Goal: Information Seeking & Learning: Understand process/instructions

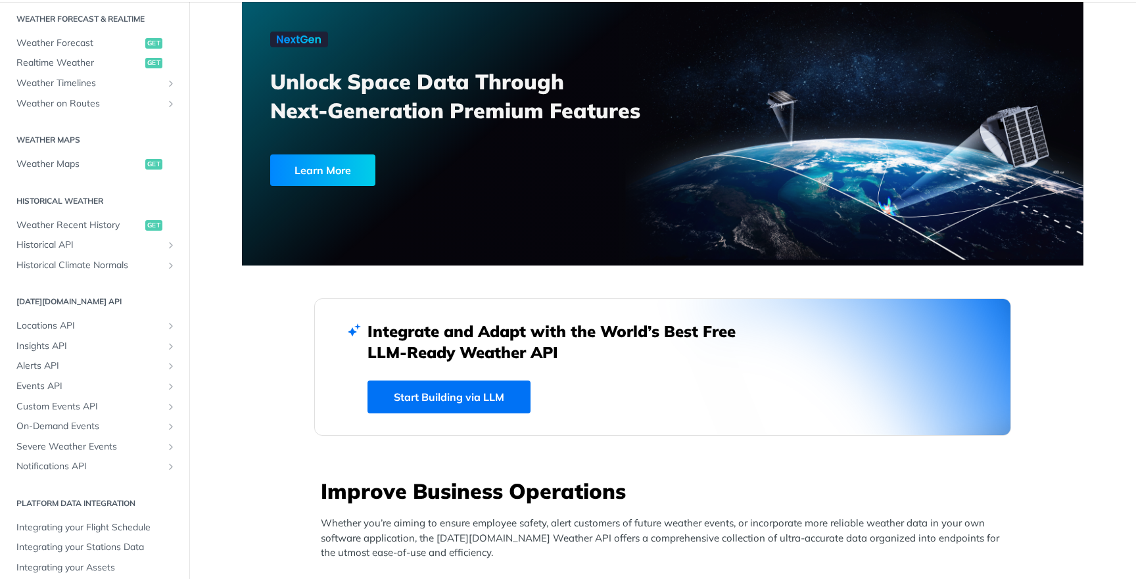
scroll to position [283, 0]
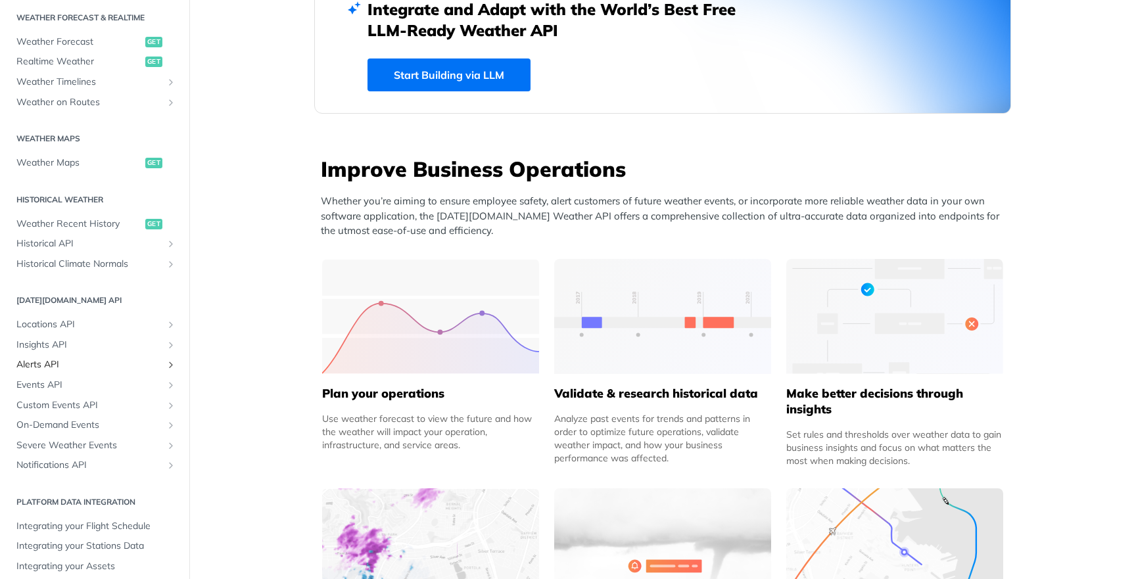
click at [72, 363] on span "Alerts API" at bounding box center [89, 364] width 146 height 13
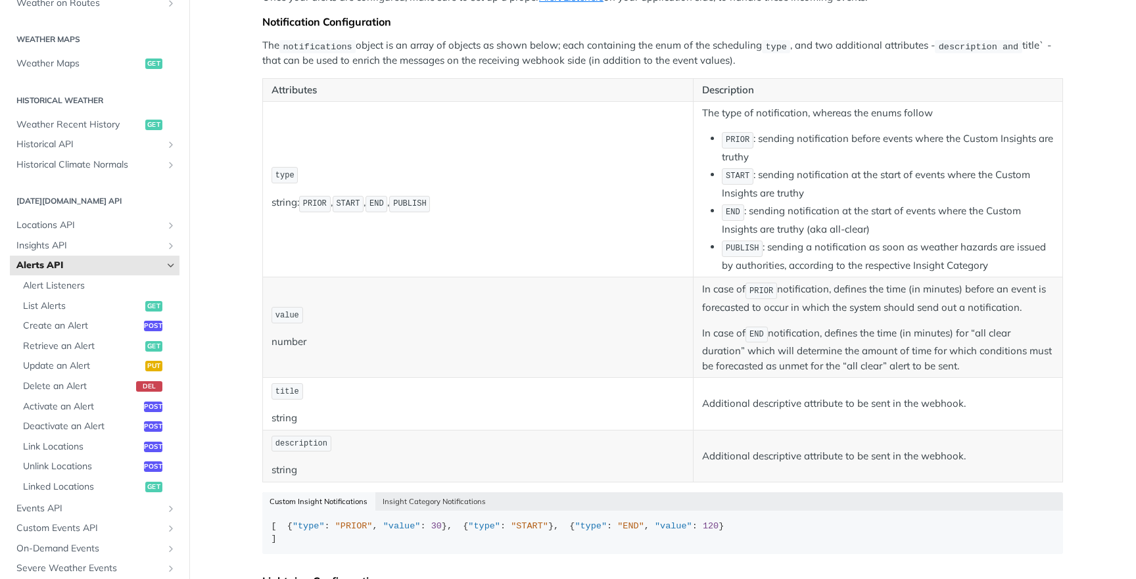
scroll to position [228, 0]
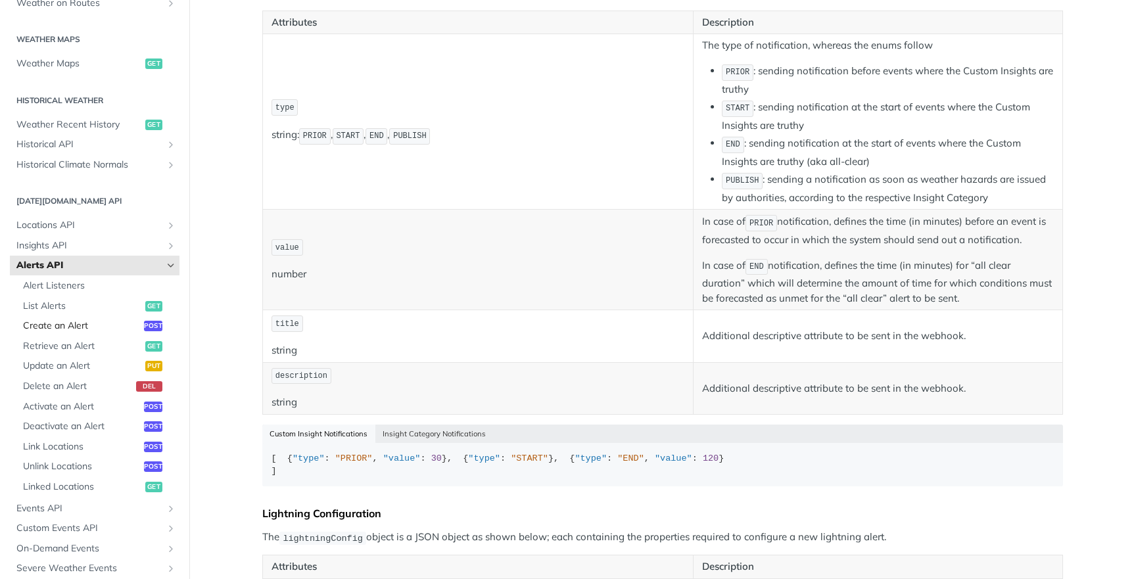
click at [104, 319] on span "Create an Alert" at bounding box center [82, 325] width 118 height 13
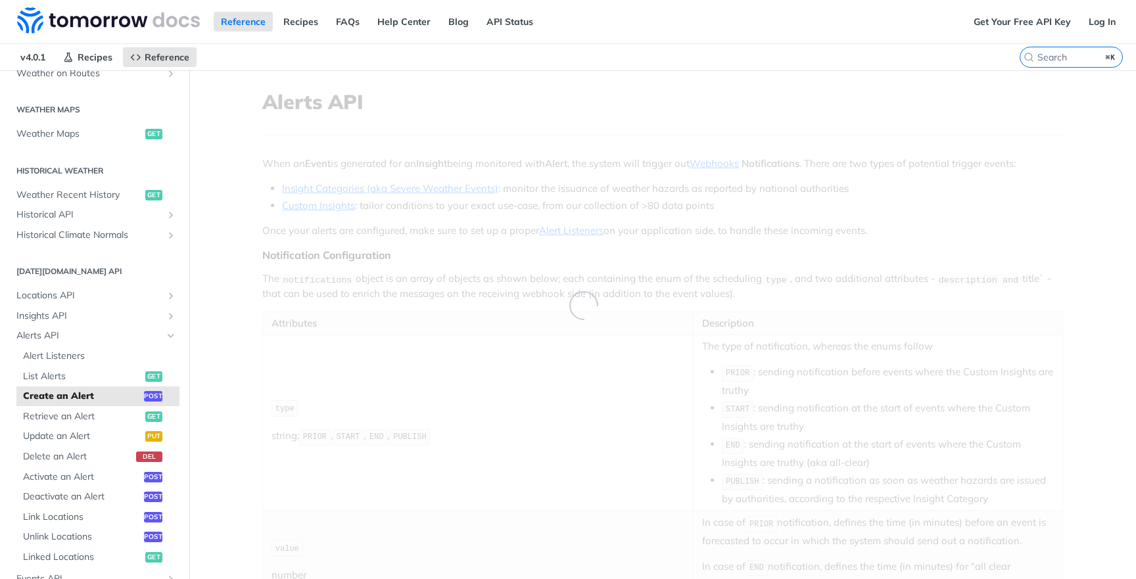
select select "true"
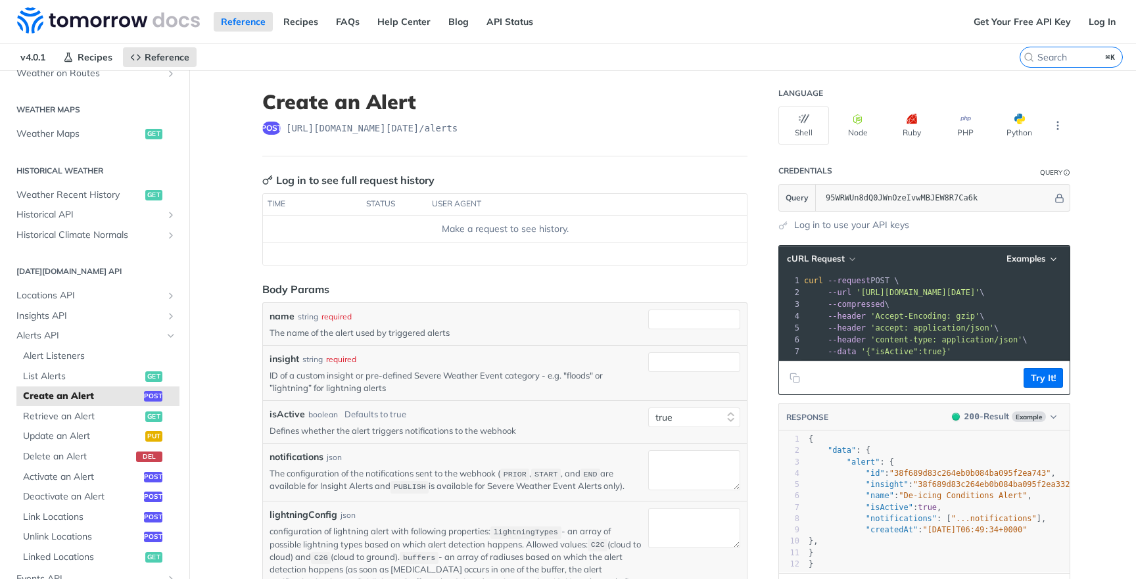
scroll to position [225, 0]
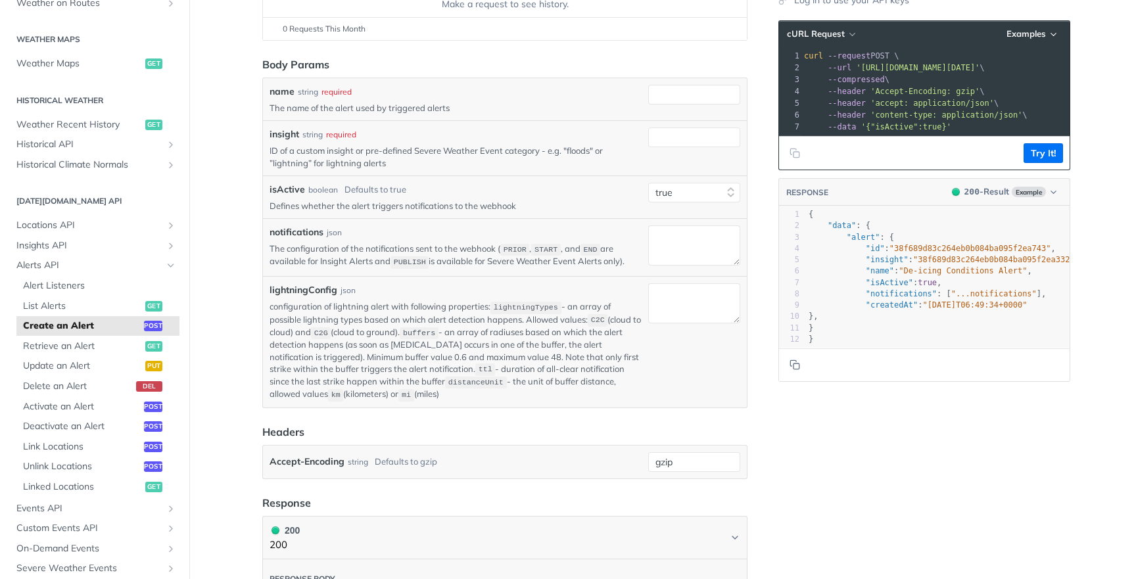
click at [271, 135] on label "insight" at bounding box center [284, 135] width 30 height 14
click at [648, 135] on input "insight" at bounding box center [694, 138] width 92 height 20
click at [274, 135] on label "insight" at bounding box center [284, 135] width 30 height 14
click at [648, 135] on input "insight" at bounding box center [694, 138] width 92 height 20
click at [291, 134] on label "insight" at bounding box center [284, 135] width 30 height 14
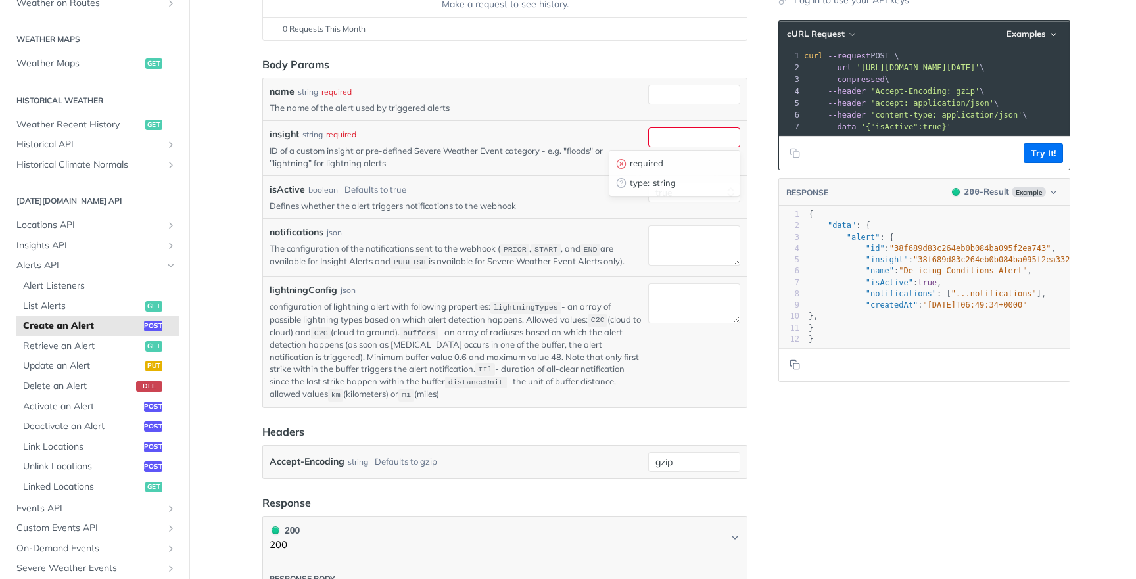
click at [648, 134] on input "insight" at bounding box center [694, 138] width 92 height 20
click at [291, 134] on label "insight" at bounding box center [284, 135] width 30 height 14
click at [648, 134] on input "insight" at bounding box center [694, 138] width 92 height 20
click at [400, 143] on div "insight string required ID of a custom insight or pre-defined Severe Weather Ev…" at bounding box center [455, 148] width 373 height 41
click at [415, 160] on p "ID of a custom insight or pre-defined Severe Weather Event category - e.g. "flo…" at bounding box center [455, 157] width 373 height 24
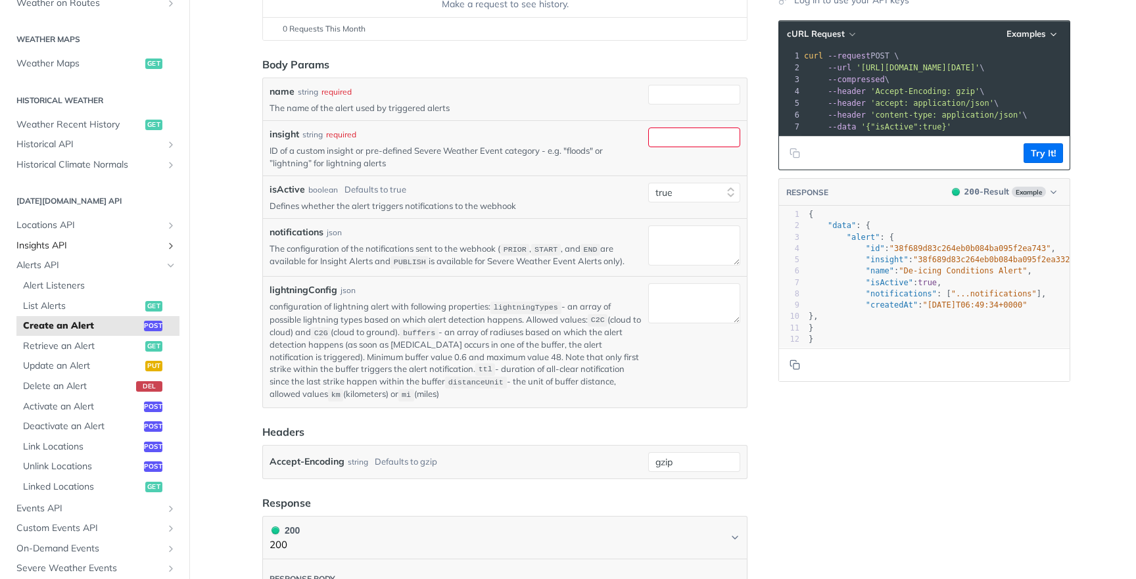
click at [109, 239] on span "Insights API" at bounding box center [89, 245] width 146 height 13
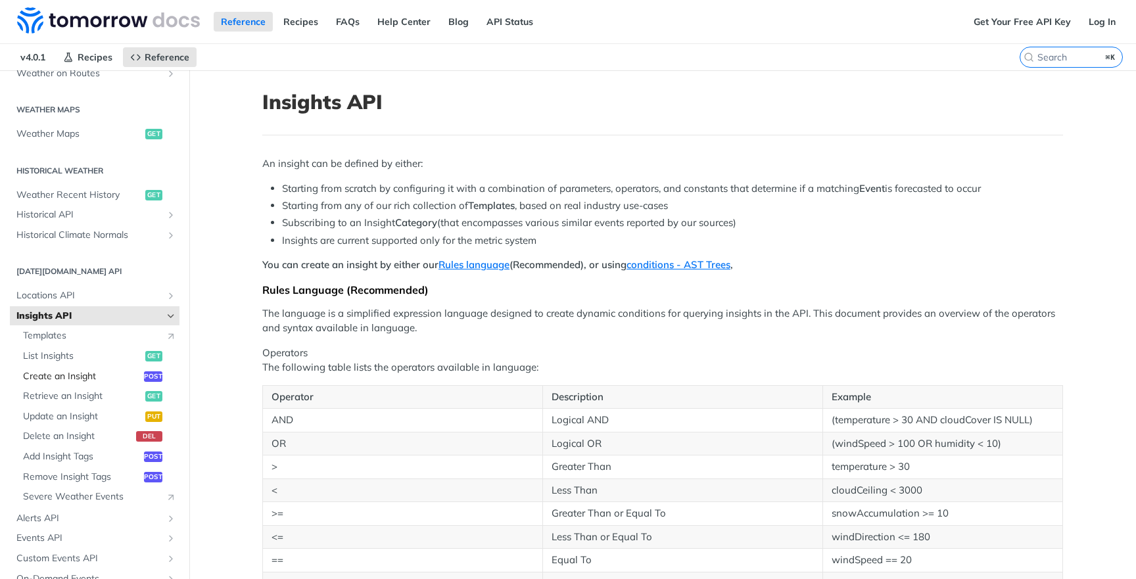
click at [99, 375] on link "Create an Insight post" at bounding box center [97, 377] width 163 height 20
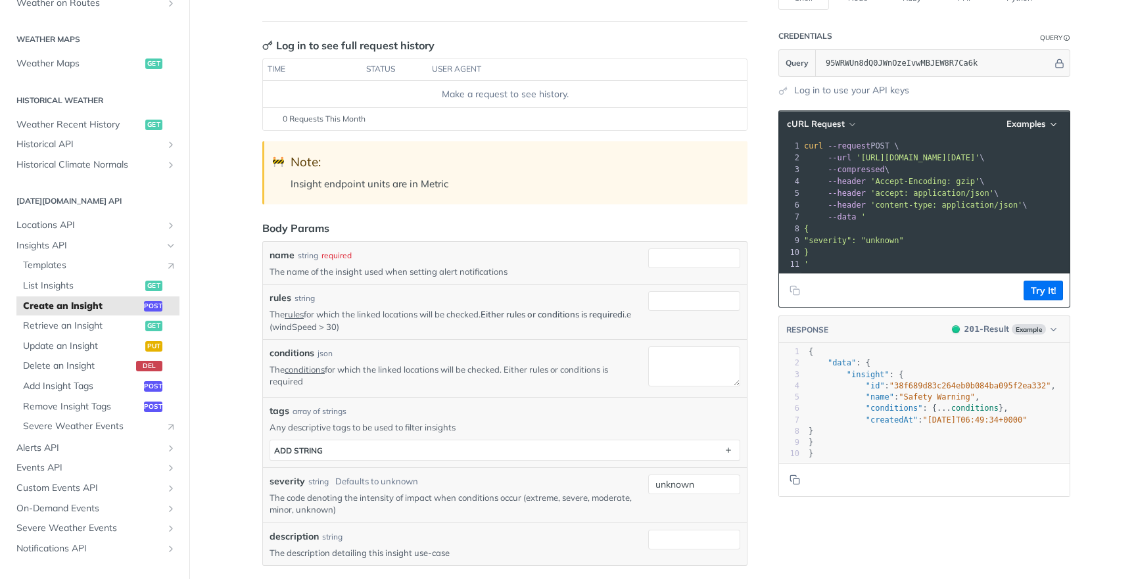
scroll to position [250, 0]
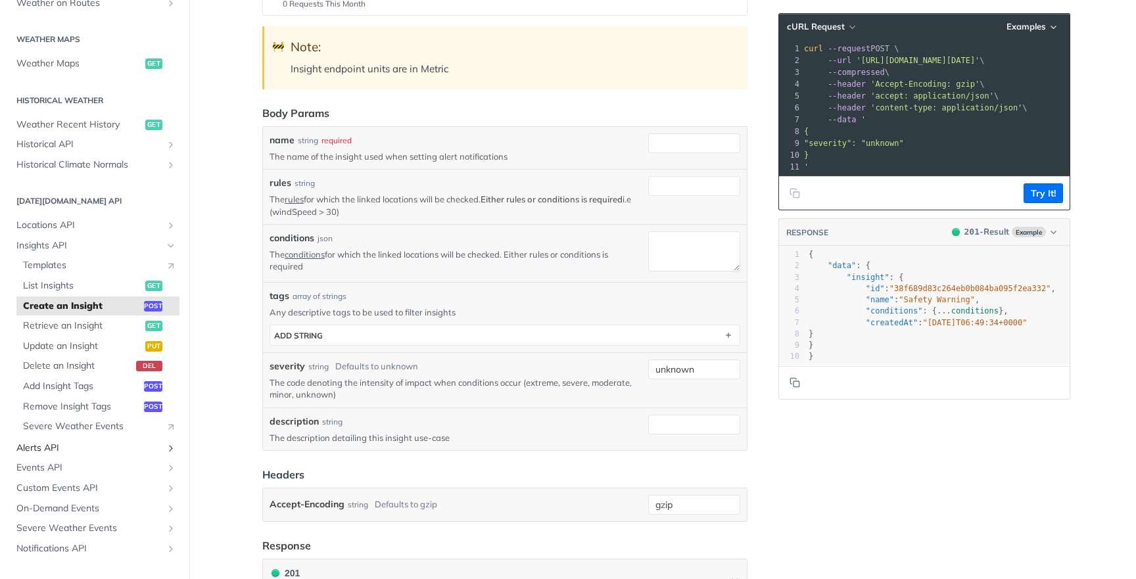
click at [99, 442] on span "Alerts API" at bounding box center [89, 448] width 146 height 13
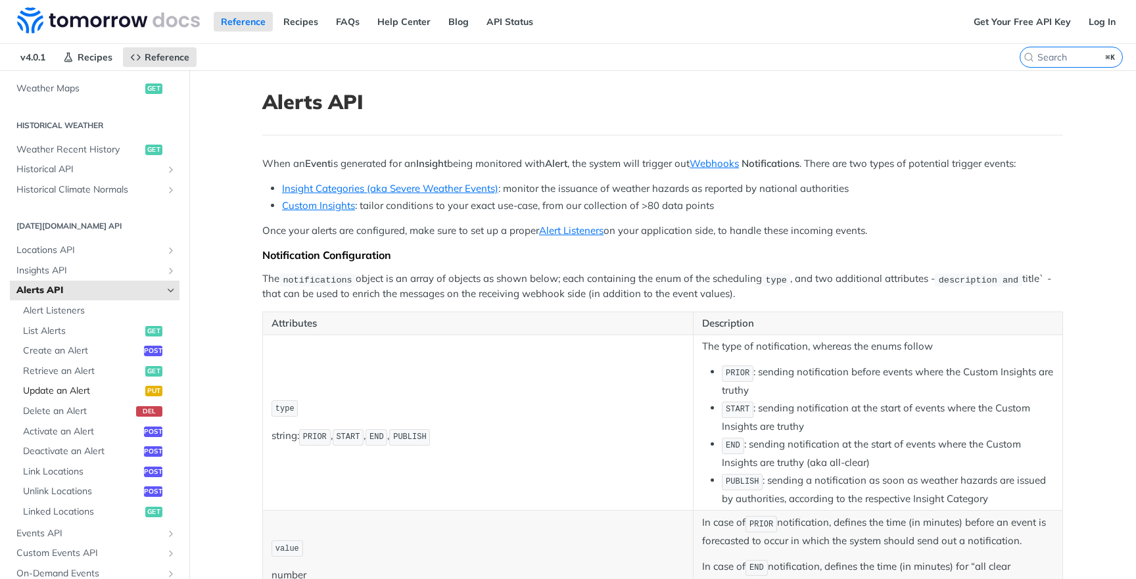
scroll to position [471, 0]
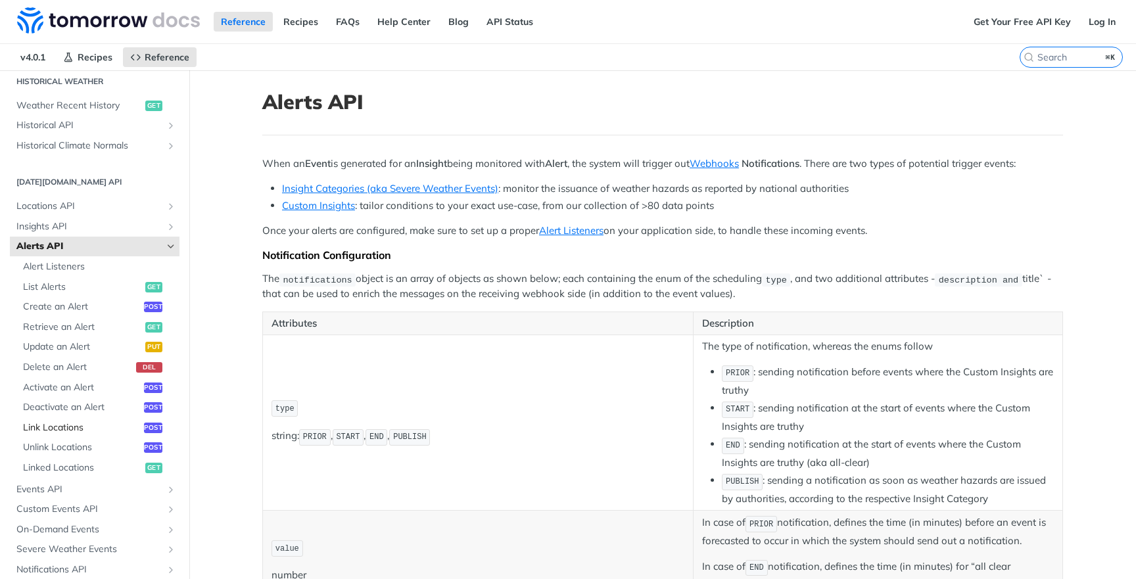
click at [89, 421] on span "Link Locations" at bounding box center [82, 427] width 118 height 13
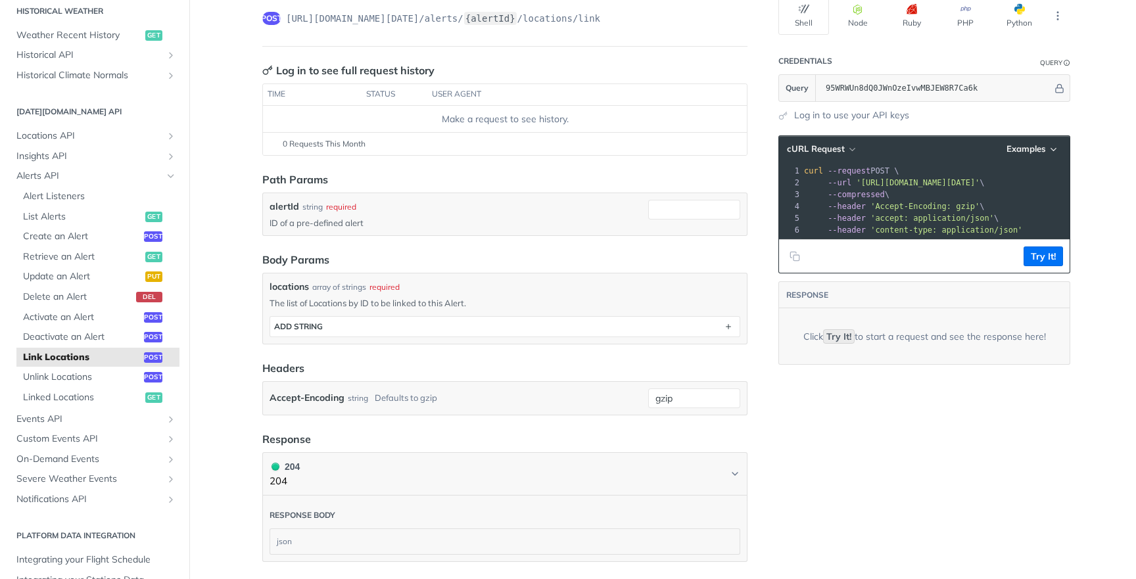
scroll to position [153, 0]
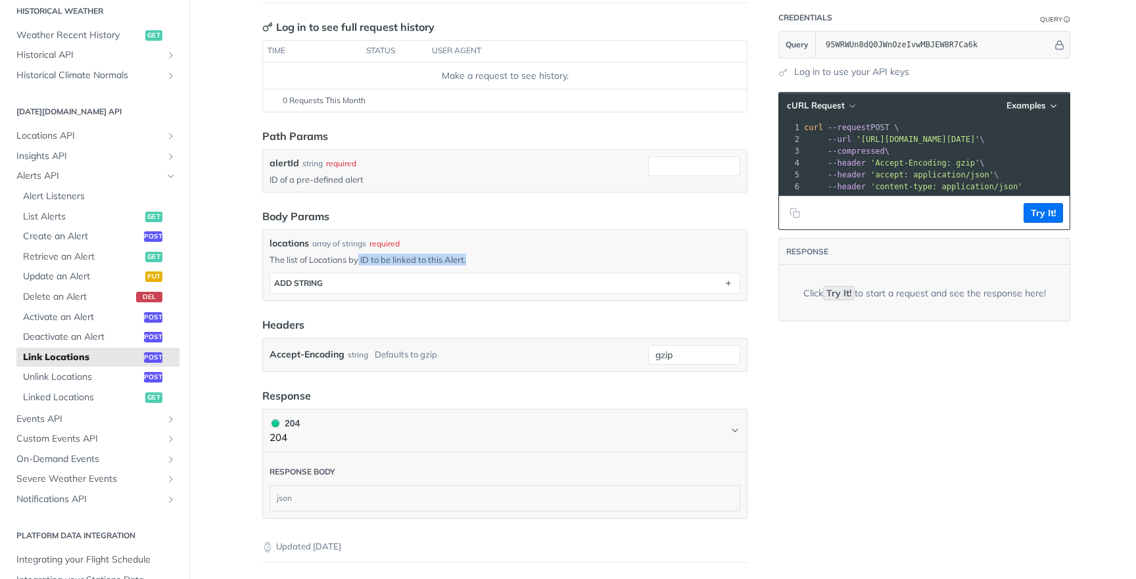
drag, startPoint x: 474, startPoint y: 257, endPoint x: 360, endPoint y: 257, distance: 113.7
click at [360, 257] on p "The list of Locations by ID to be linked to this Alert." at bounding box center [504, 260] width 471 height 12
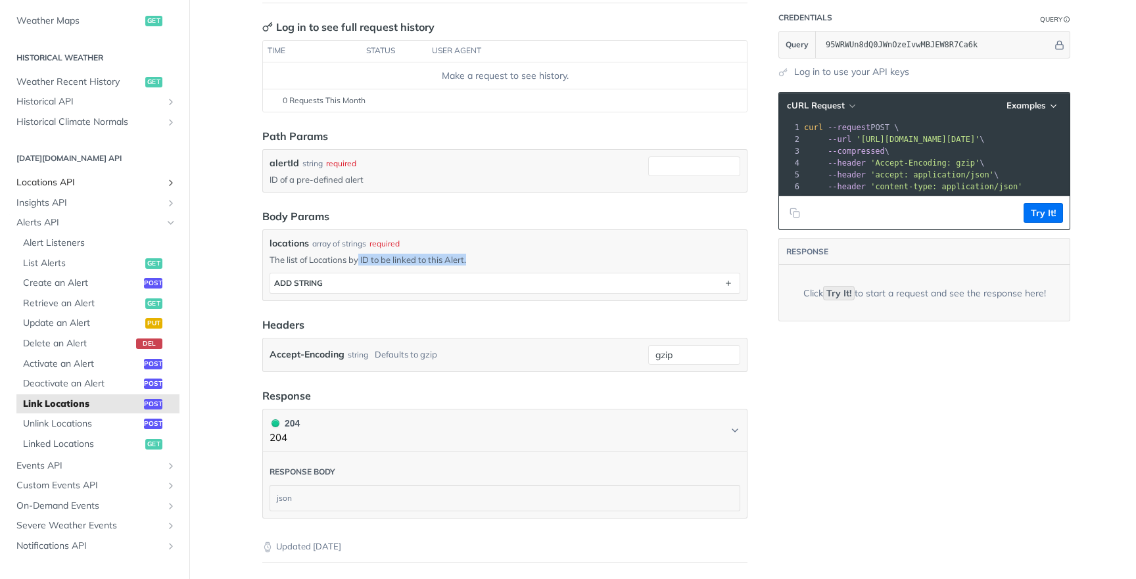
click at [91, 176] on span "Locations API" at bounding box center [89, 182] width 146 height 13
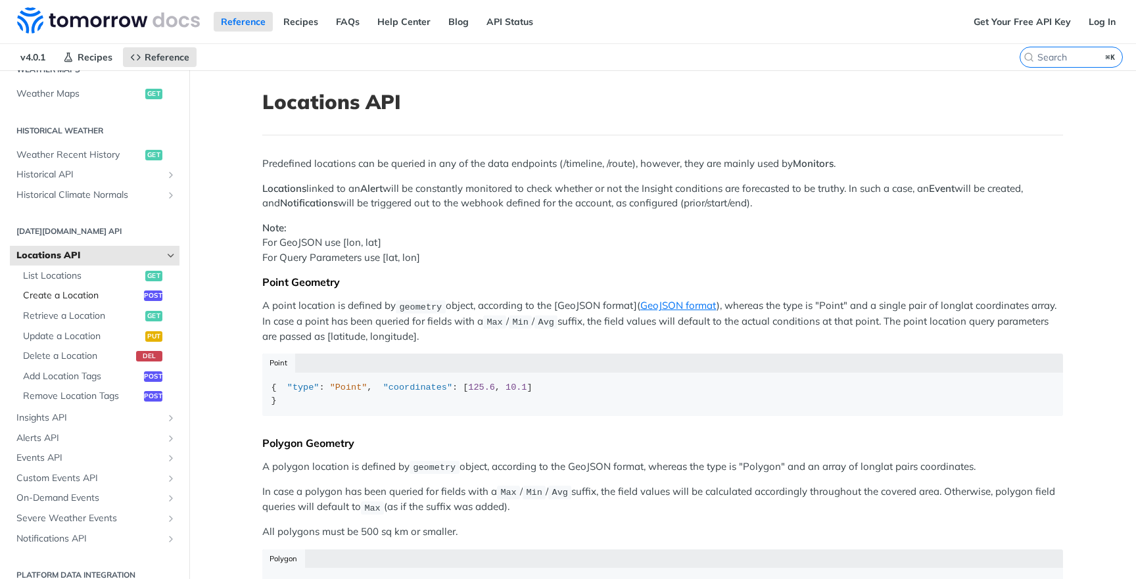
click at [87, 289] on span "Create a Location" at bounding box center [82, 295] width 118 height 13
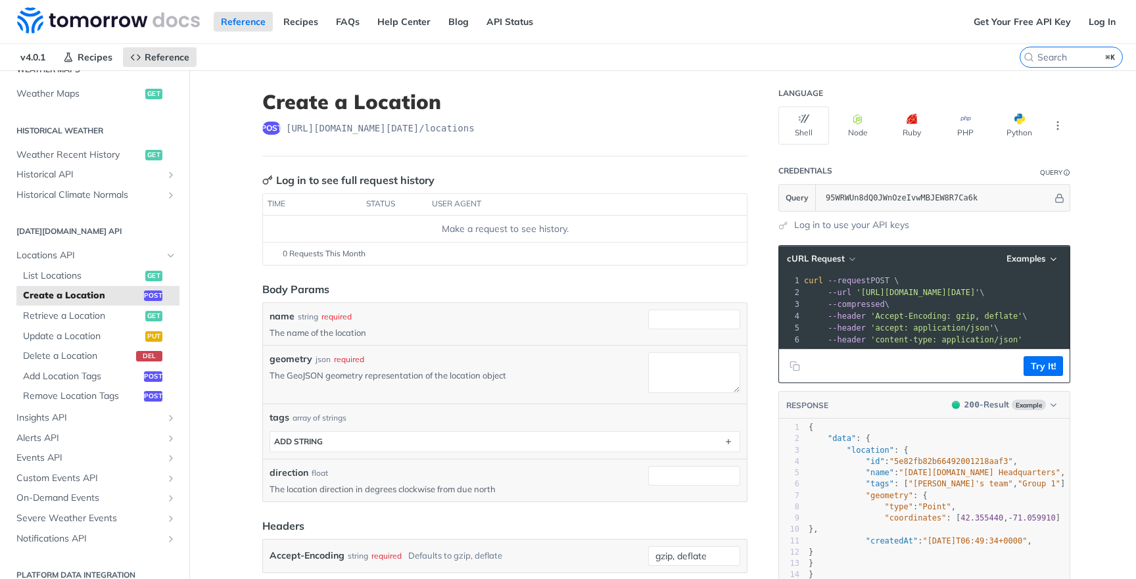
scroll to position [91, 0]
